Goal: Find specific page/section: Find specific page/section

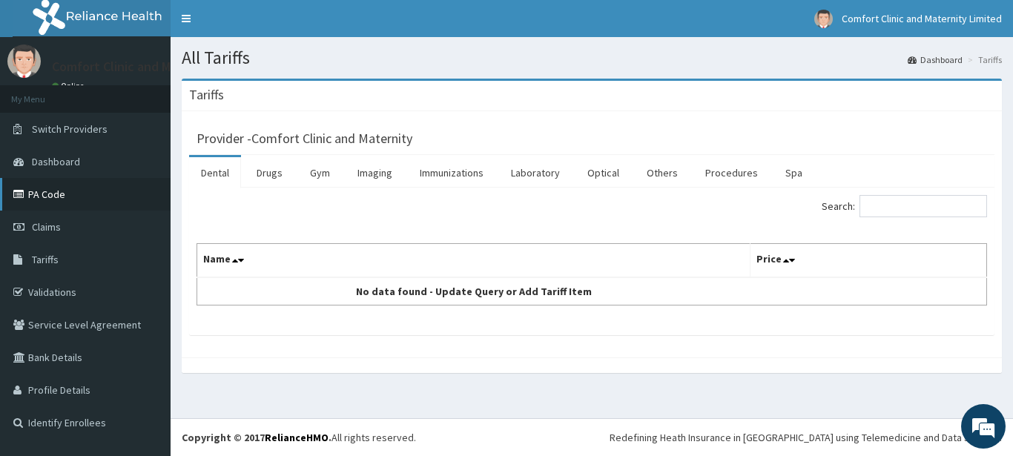
click at [110, 193] on link "PA Code" at bounding box center [85, 194] width 171 height 33
click at [729, 174] on link "Procedures" at bounding box center [731, 172] width 76 height 31
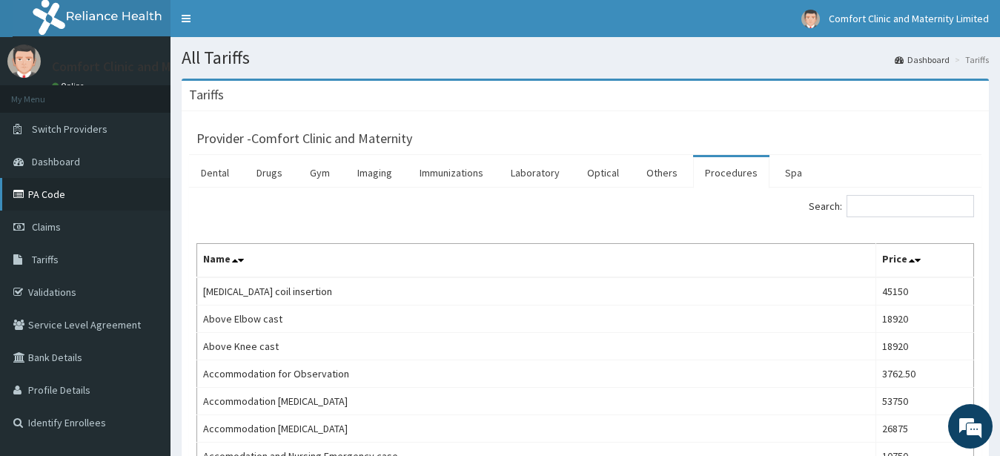
click at [82, 198] on link "PA Code" at bounding box center [85, 194] width 171 height 33
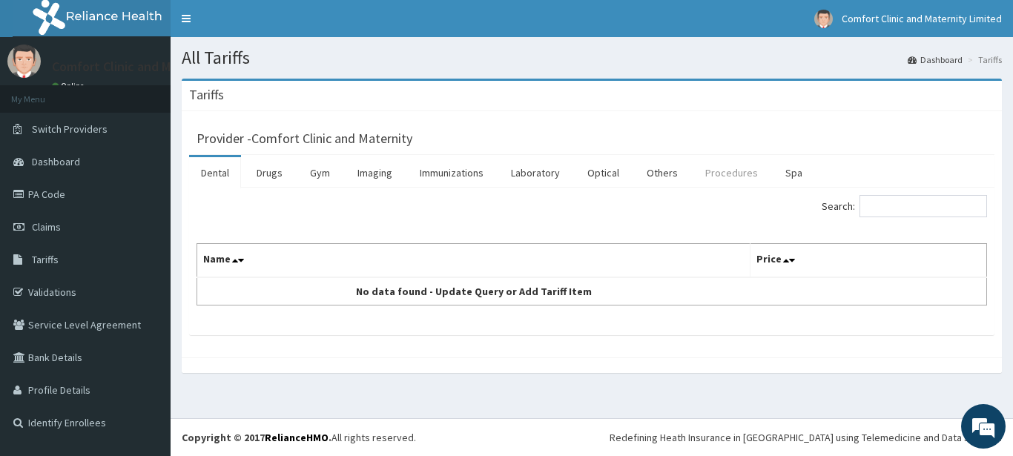
click at [724, 169] on link "Procedures" at bounding box center [731, 172] width 76 height 31
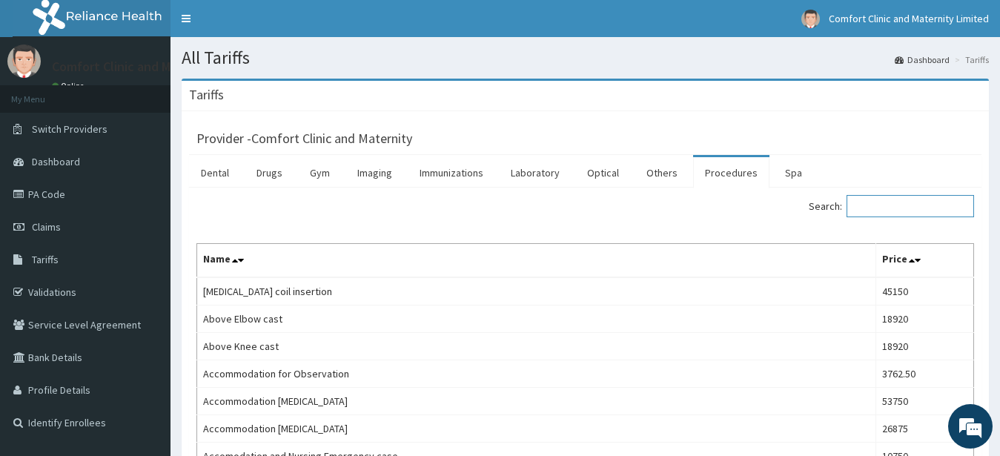
click at [904, 214] on input "Search:" at bounding box center [911, 206] width 128 height 22
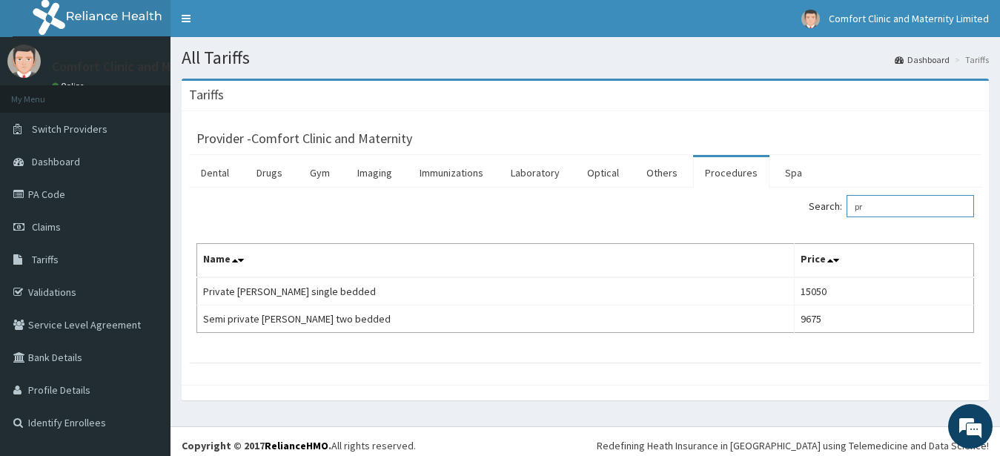
type input "p"
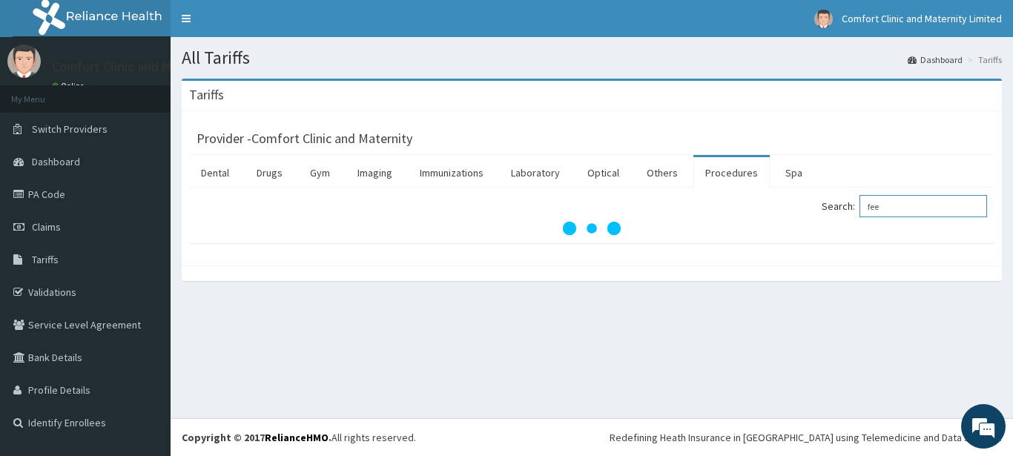
type input "feed"
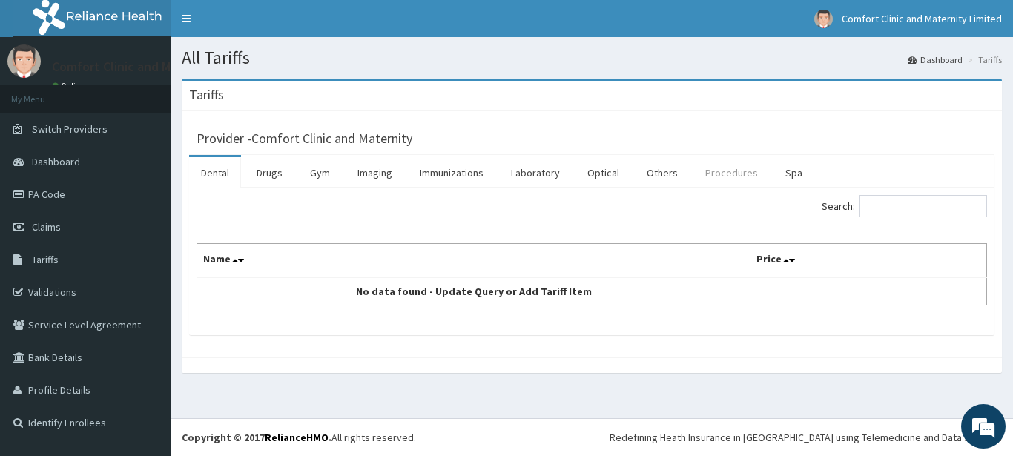
click at [737, 165] on link "Procedures" at bounding box center [731, 172] width 76 height 31
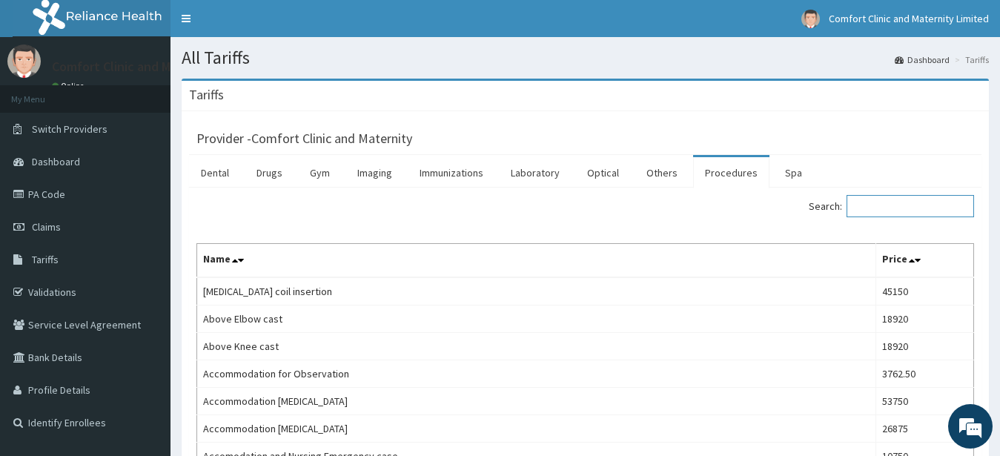
click at [897, 214] on input "Search:" at bounding box center [911, 206] width 128 height 22
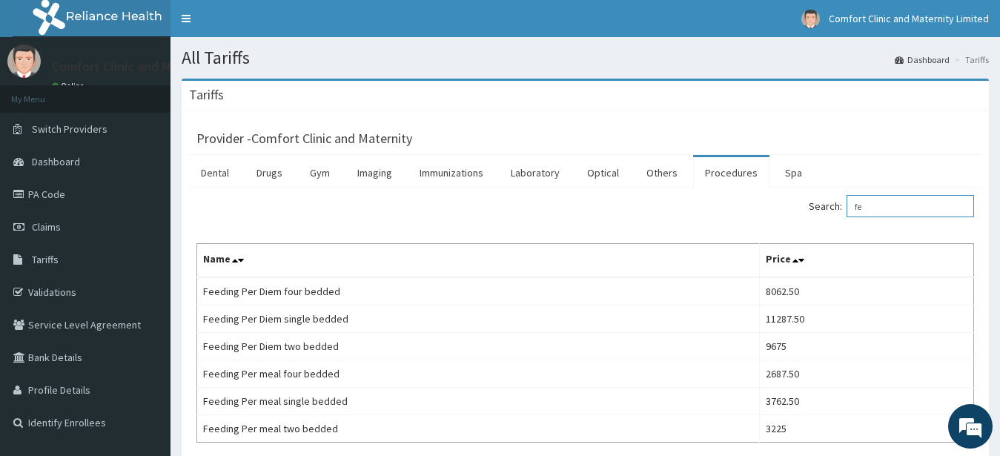
type input "f"
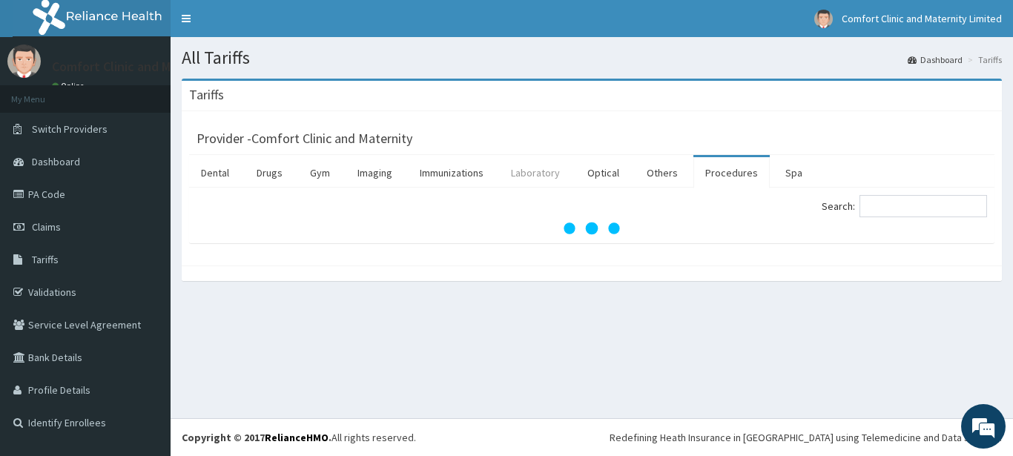
click at [524, 164] on link "Laboratory" at bounding box center [535, 172] width 73 height 31
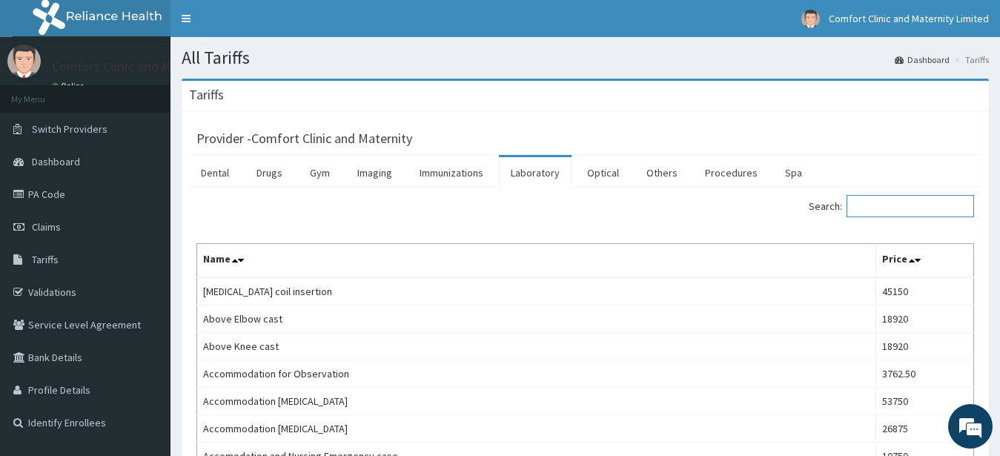
click at [936, 205] on input "Search:" at bounding box center [911, 206] width 128 height 22
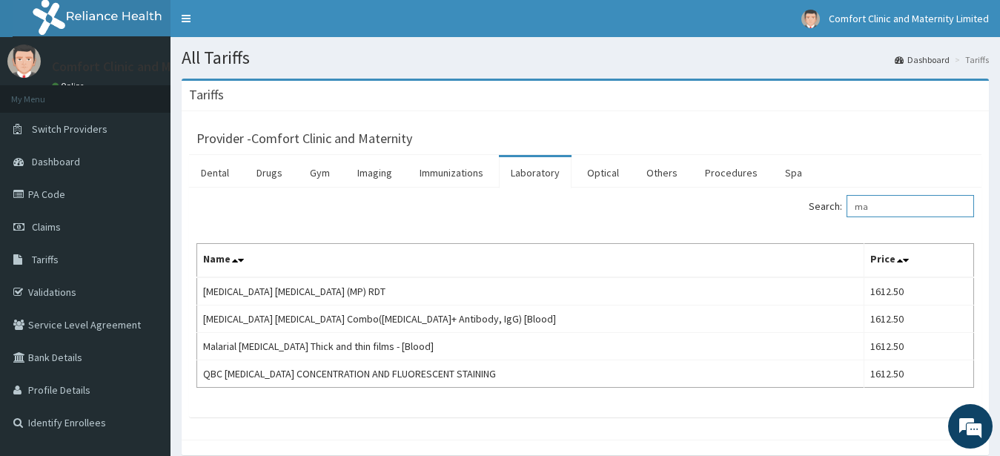
type input "m"
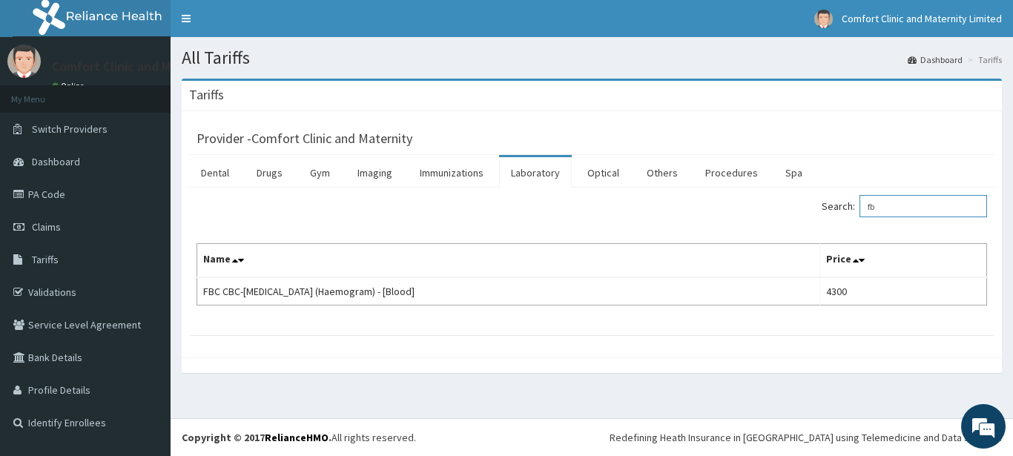
type input "f"
type input "[MEDICAL_DATA]"
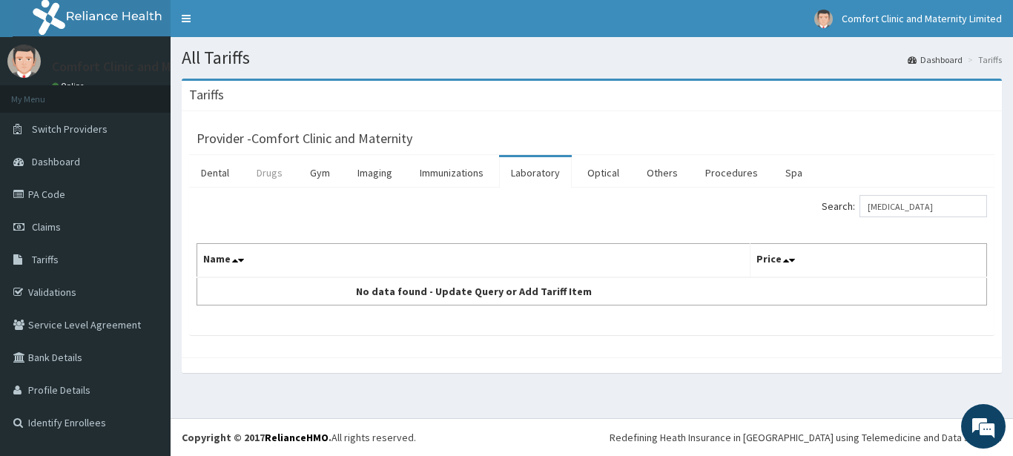
click at [261, 176] on link "Drugs" at bounding box center [270, 172] width 50 height 31
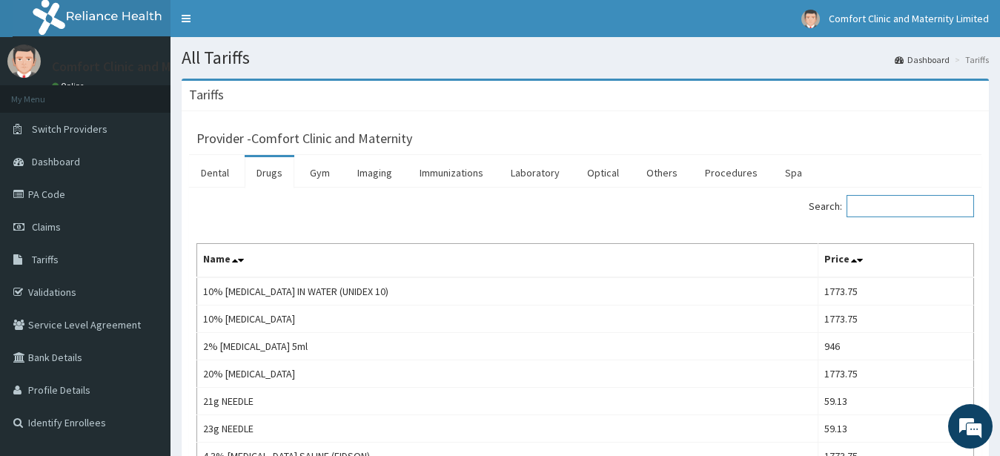
click at [888, 205] on input "Search:" at bounding box center [911, 206] width 128 height 22
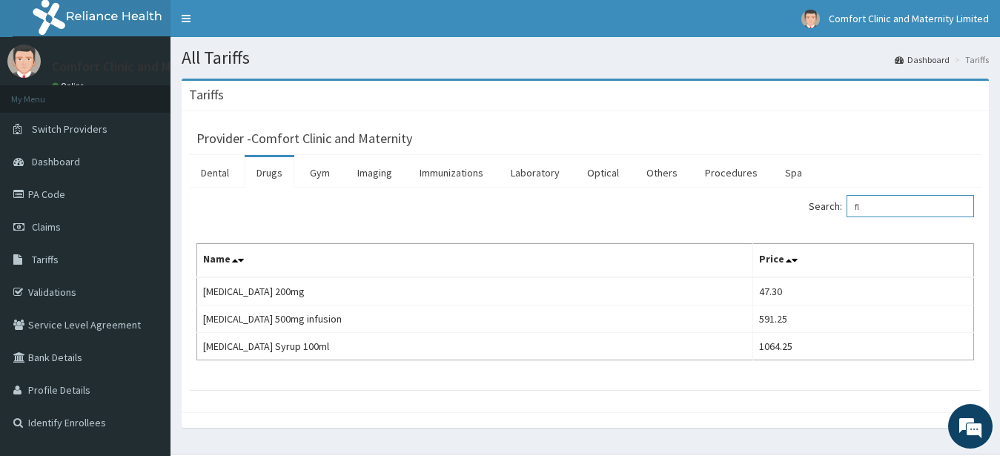
type input "f"
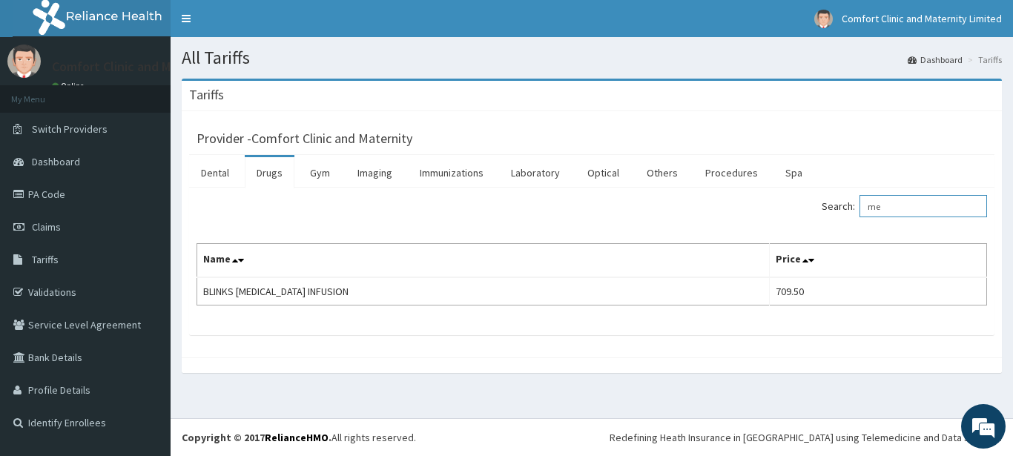
type input "m"
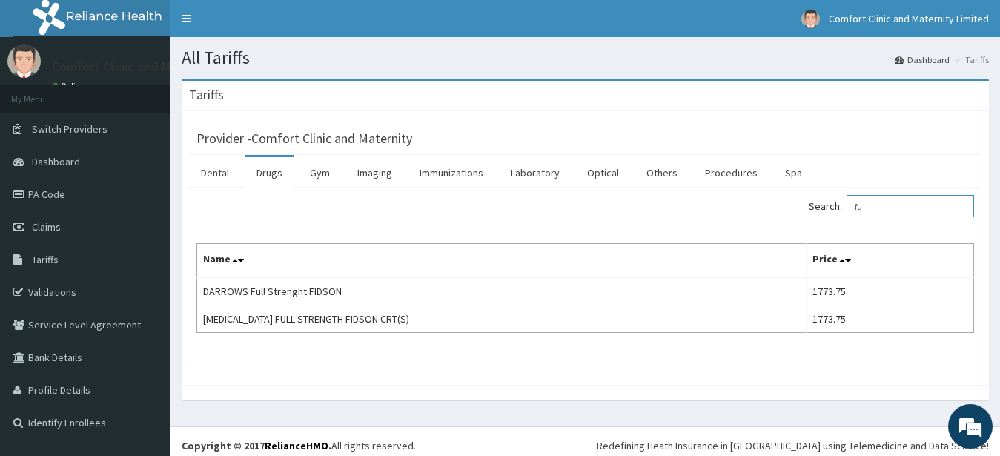
type input "f"
type input "m"
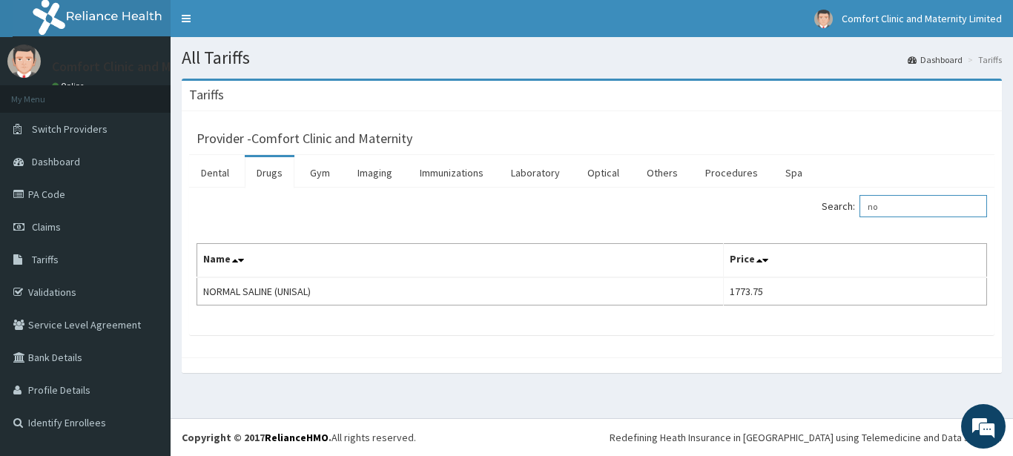
type input "n"
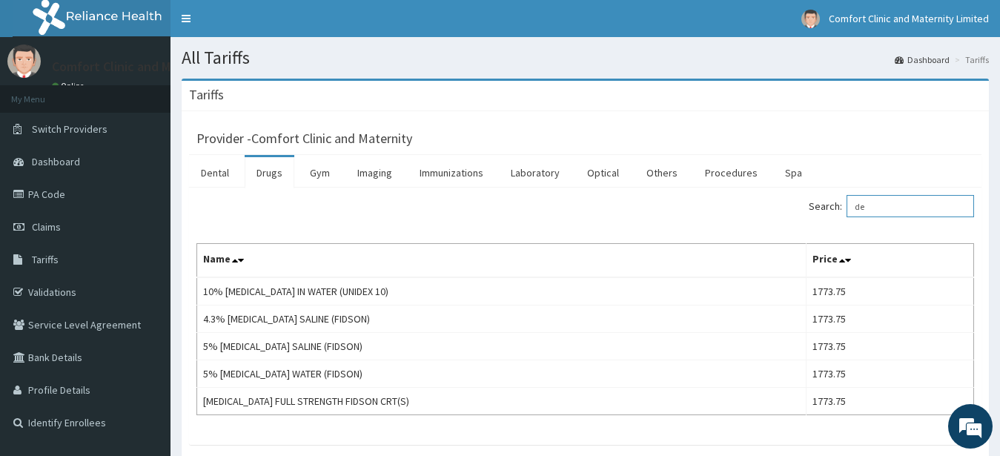
type input "d"
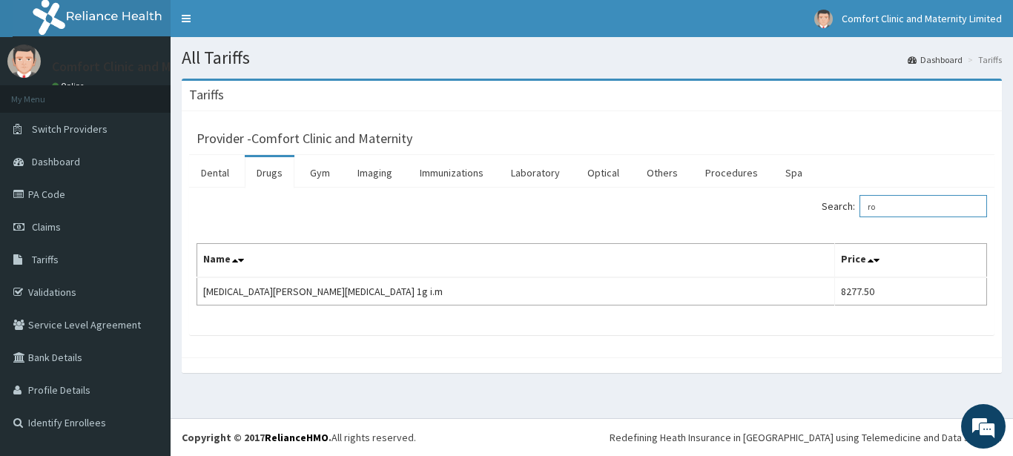
type input "r"
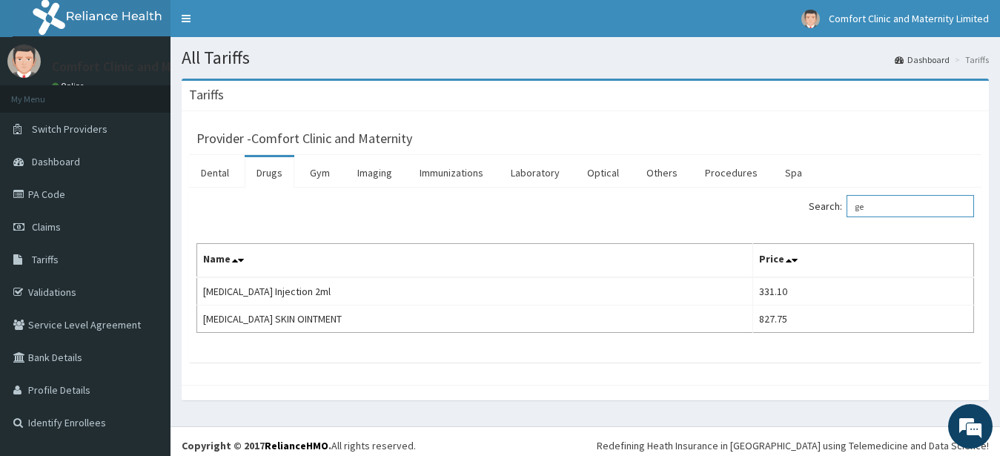
type input "g"
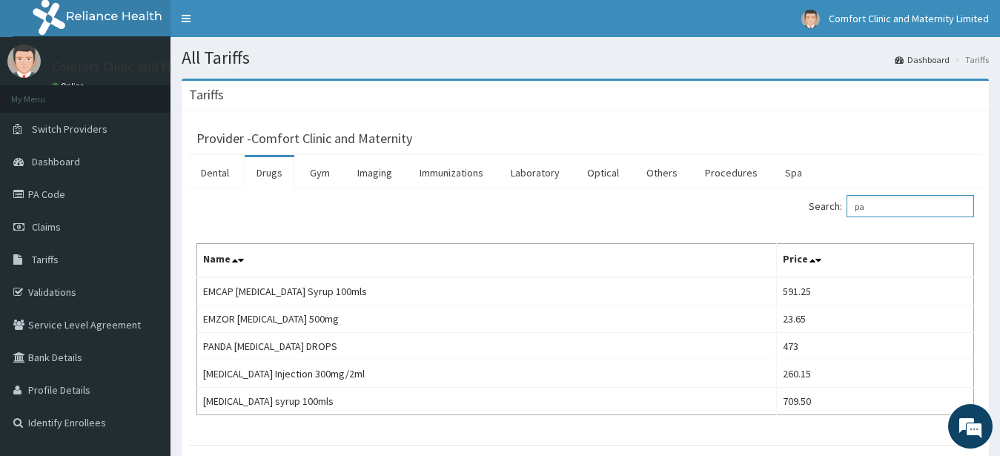
type input "p"
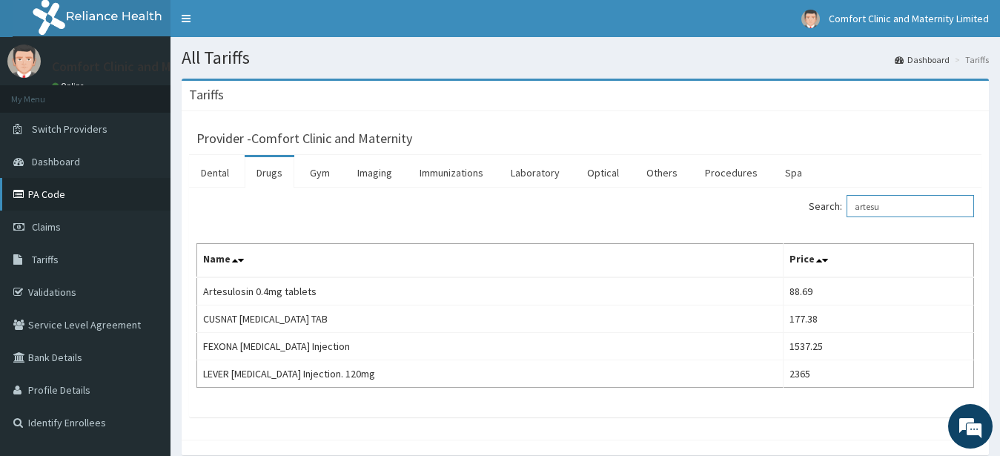
type input "artesu"
click at [85, 198] on link "PA Code" at bounding box center [85, 194] width 171 height 33
